Goal: Complete application form

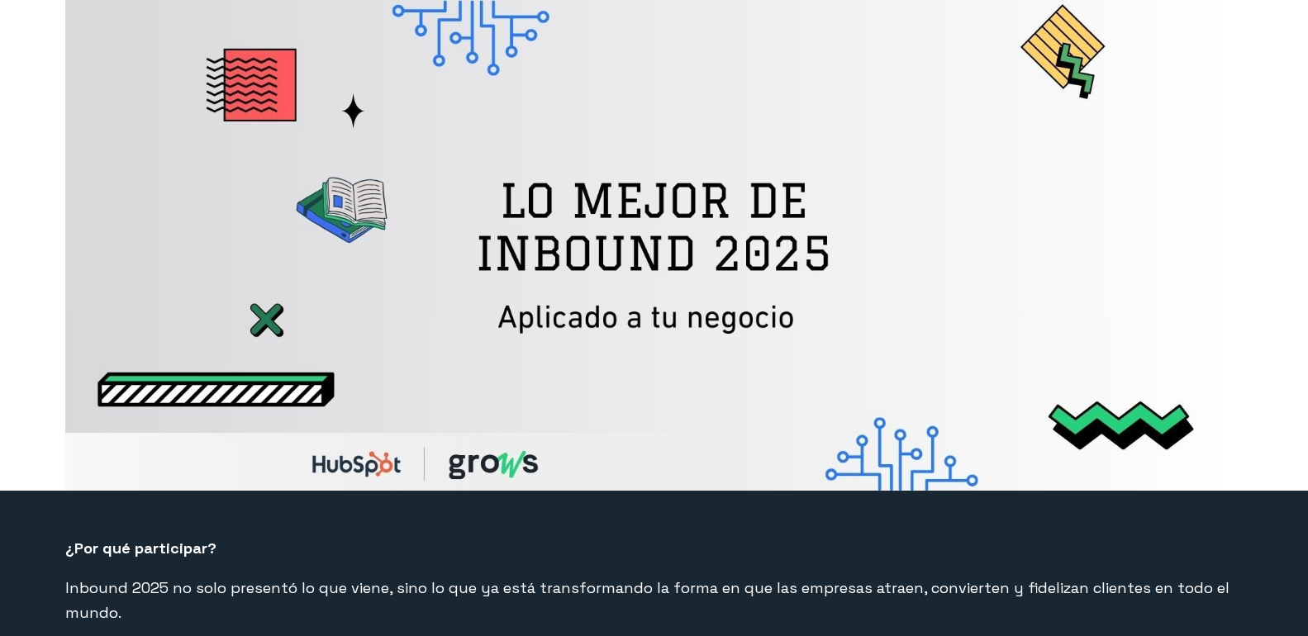
select select "CO"
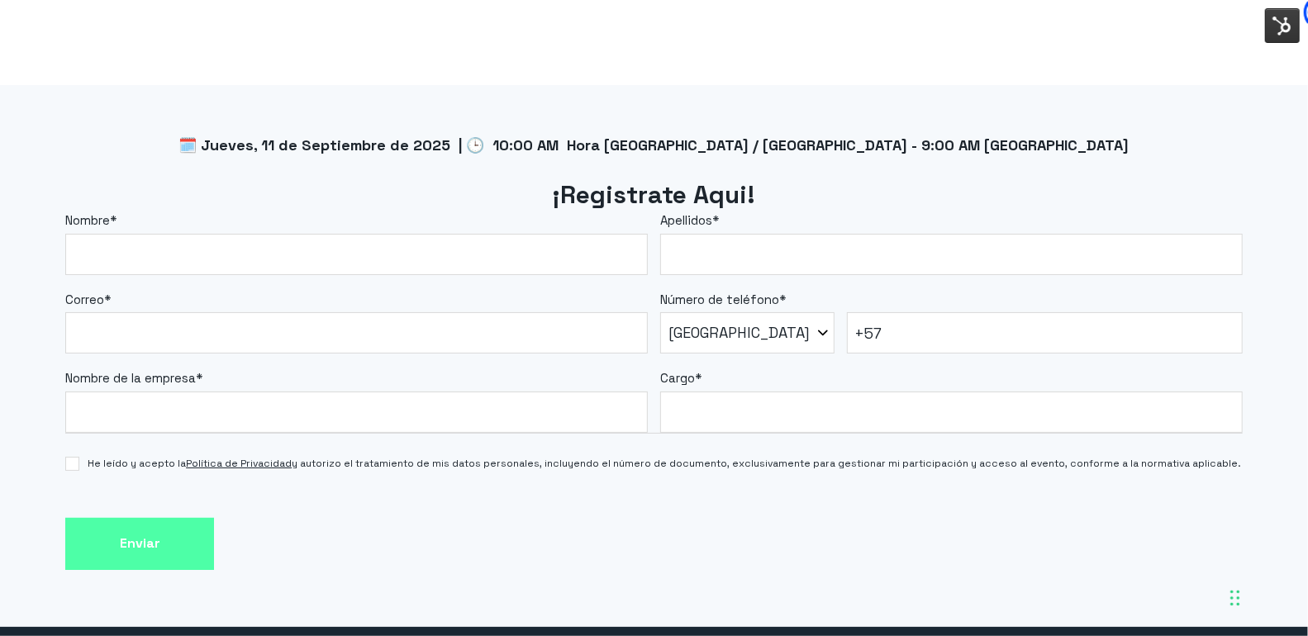
scroll to position [1407, 0]
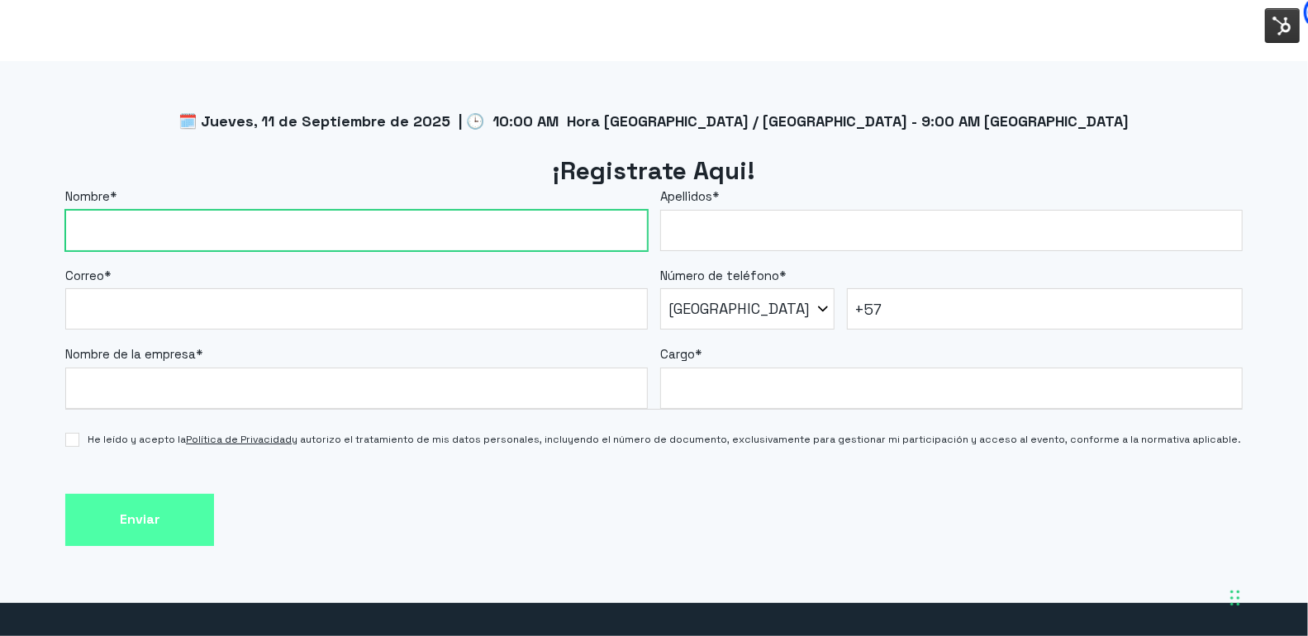
click at [587, 231] on input "Nombre *" at bounding box center [356, 230] width 582 height 41
type input "[PERSON_NAME]"
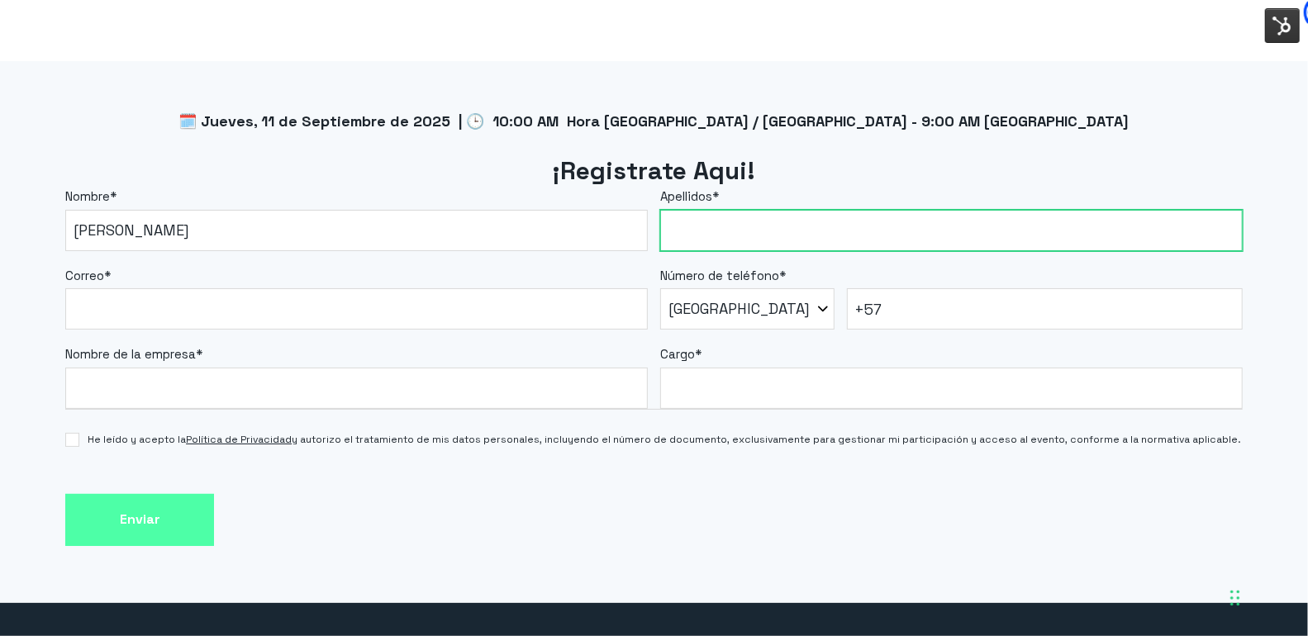
click at [717, 248] on input "Apellidos *" at bounding box center [951, 230] width 582 height 41
type input "[PERSON_NAME]"
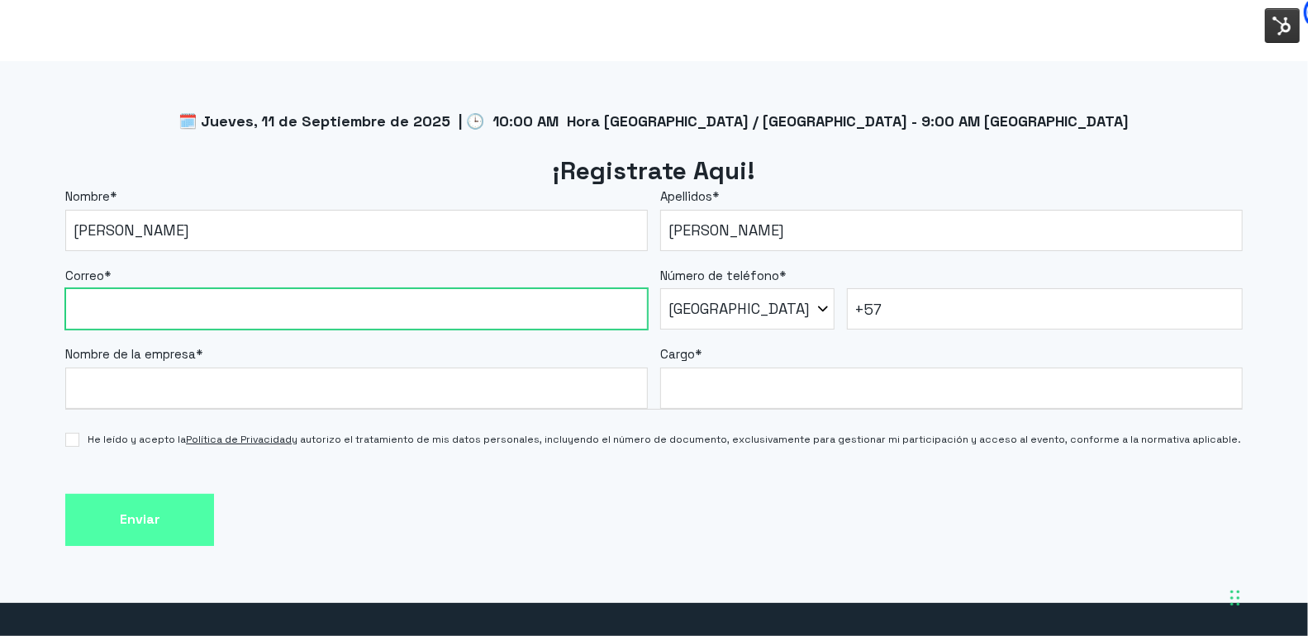
click at [311, 307] on input "Correo *" at bounding box center [356, 308] width 582 height 41
type input "[PERSON_NAME][EMAIL_ADDRESS][DOMAIN_NAME]"
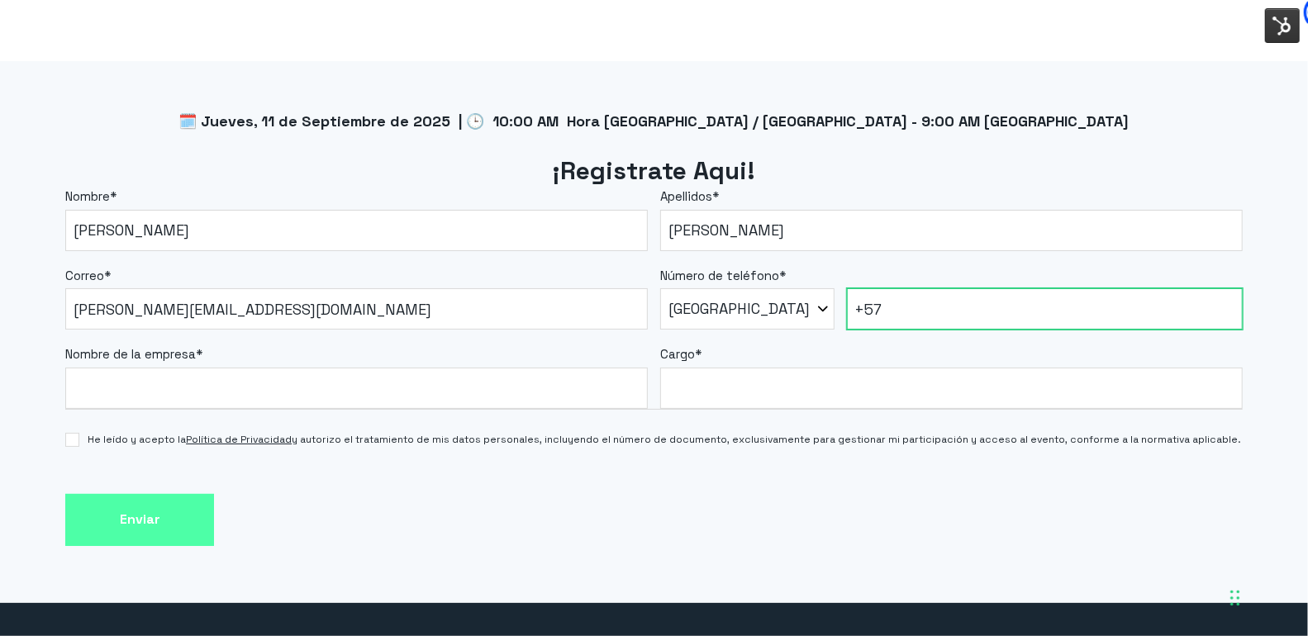
click at [936, 311] on input "+57" at bounding box center [1045, 308] width 396 height 41
paste input "3193966734"
type input "[PHONE_NUMBER]"
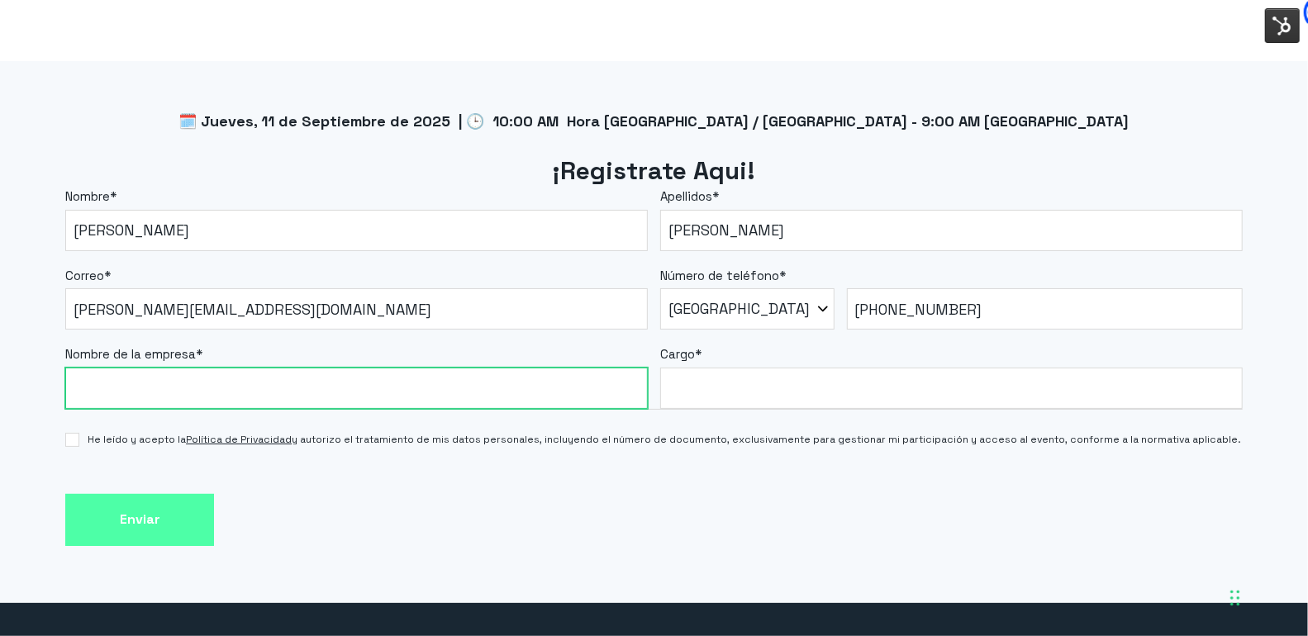
click at [312, 387] on input "Nombre de la empresa *" at bounding box center [356, 388] width 582 height 41
click at [275, 387] on input "Nombre de la empresa *" at bounding box center [356, 388] width 582 height 41
type input "Grows"
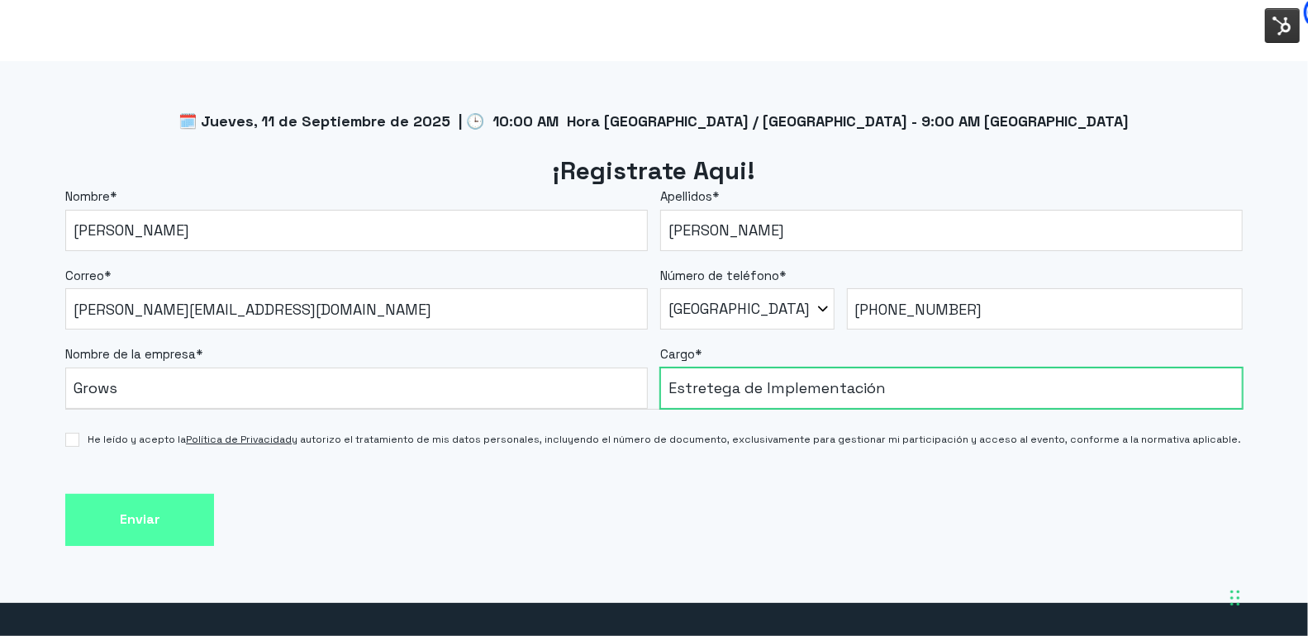
type input "Estretega de Implementación"
click at [740, 396] on input "Estretega de Implementación" at bounding box center [951, 388] width 582 height 41
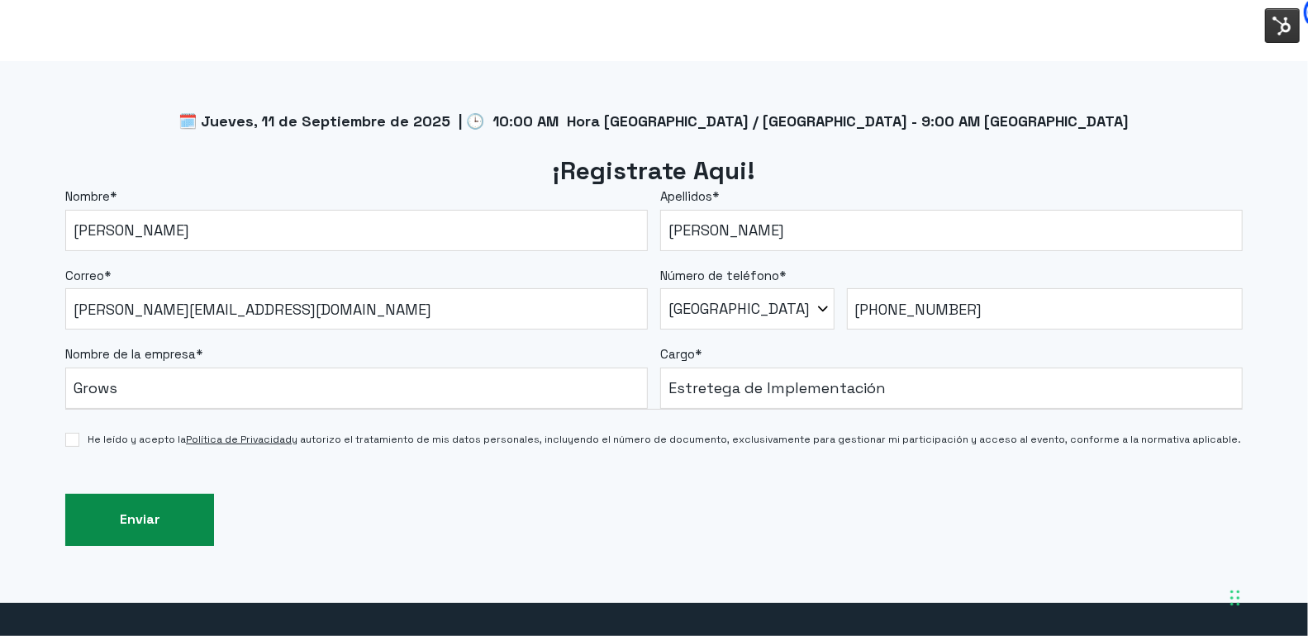
click at [168, 530] on input "Enviar" at bounding box center [139, 520] width 149 height 52
